Goal: Check status: Check status

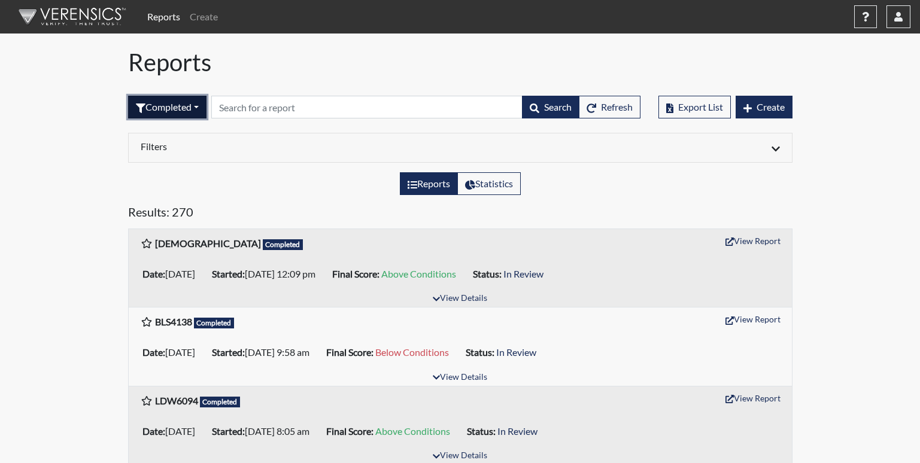
click at [184, 103] on button "Completed" at bounding box center [167, 107] width 78 height 23
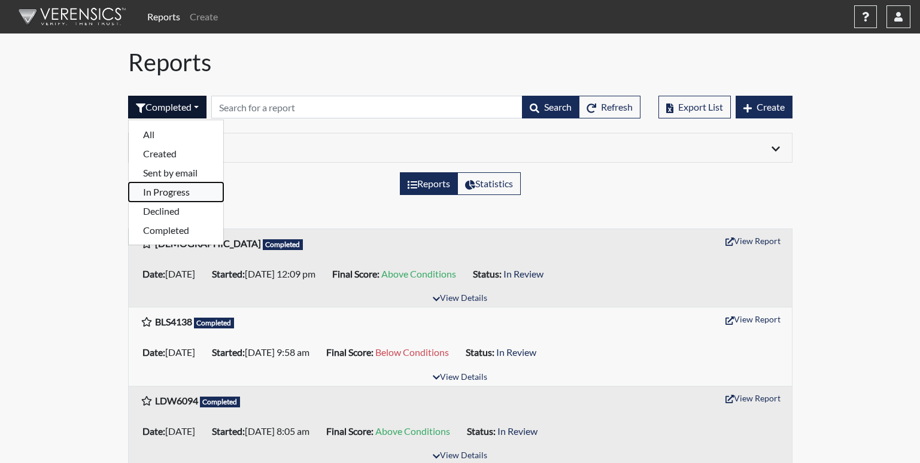
click at [172, 189] on button "In Progress" at bounding box center [176, 192] width 95 height 19
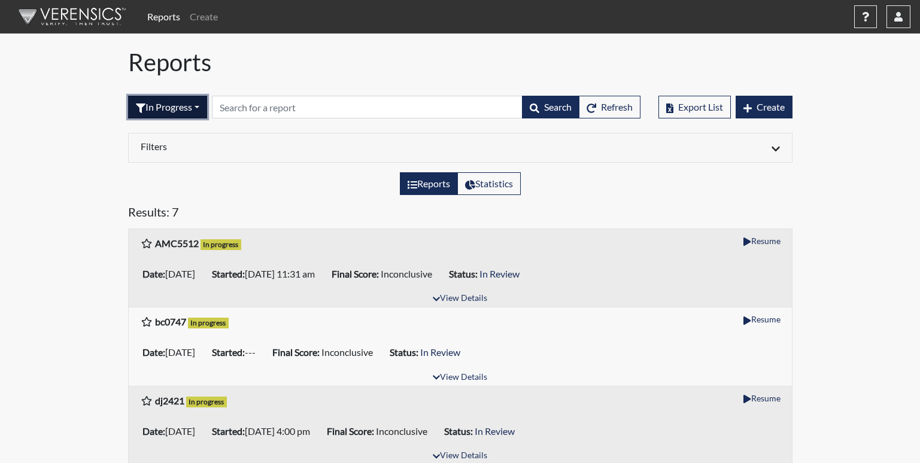
click at [165, 108] on button "In Progress" at bounding box center [167, 107] width 79 height 23
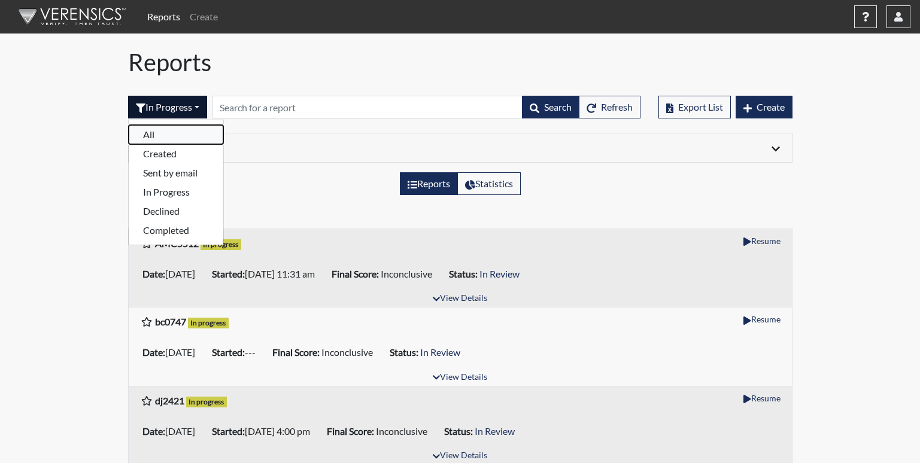
click at [160, 132] on button "All" at bounding box center [176, 134] width 95 height 19
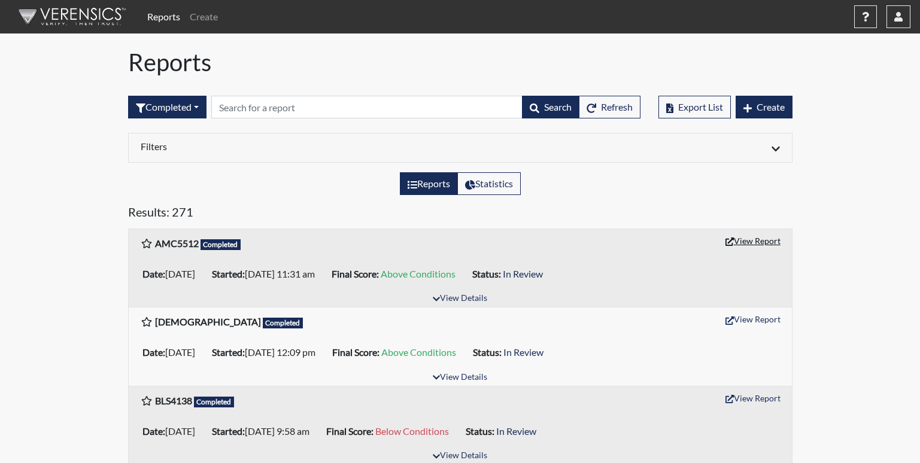
click at [753, 244] on button "View Report" at bounding box center [753, 241] width 66 height 19
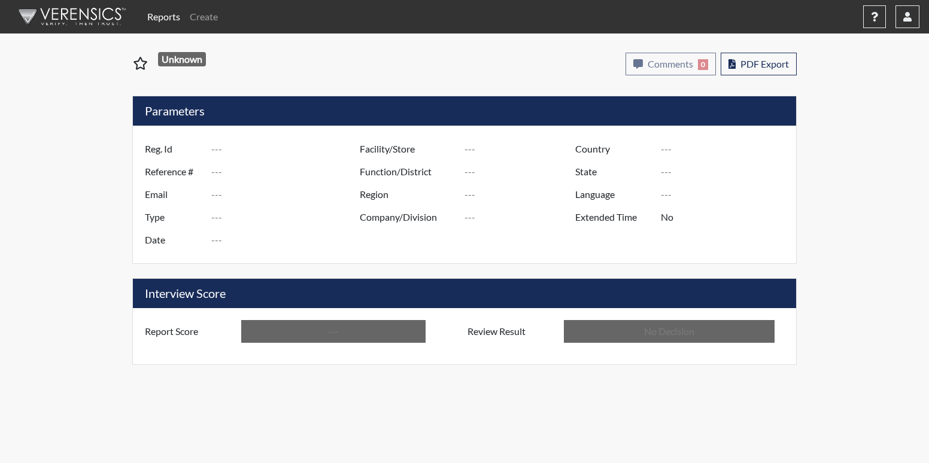
type input "AMC5512"
type input "51336"
type input "---"
type input "Corrections Pre-Employment"
type input "Sep 17, 2025"
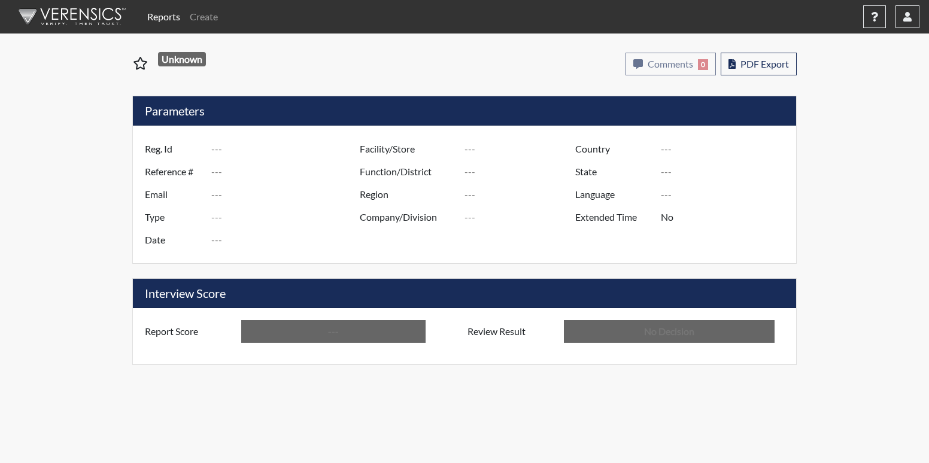
type input "[PERSON_NAME]"
type input "[GEOGRAPHIC_DATA]"
type input "[US_STATE]"
type input "English"
type input "Above Conditions"
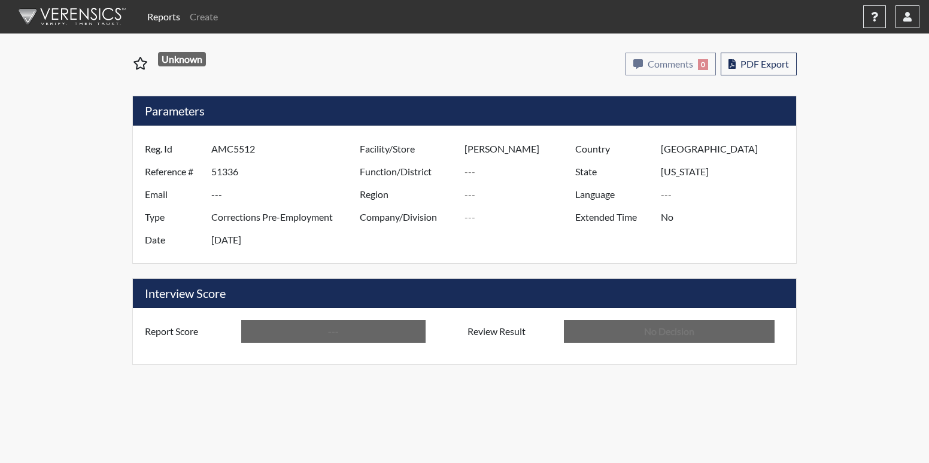
type input "In Review"
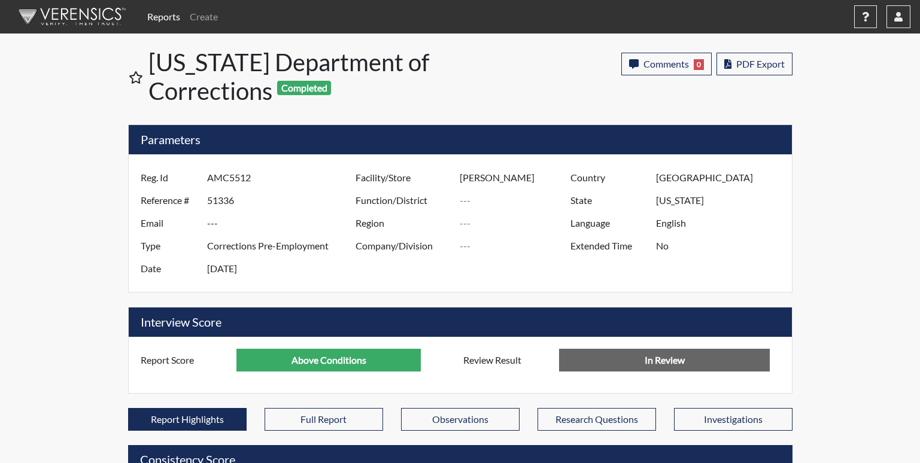
scroll to position [598371, 598072]
